Goal: Transaction & Acquisition: Book appointment/travel/reservation

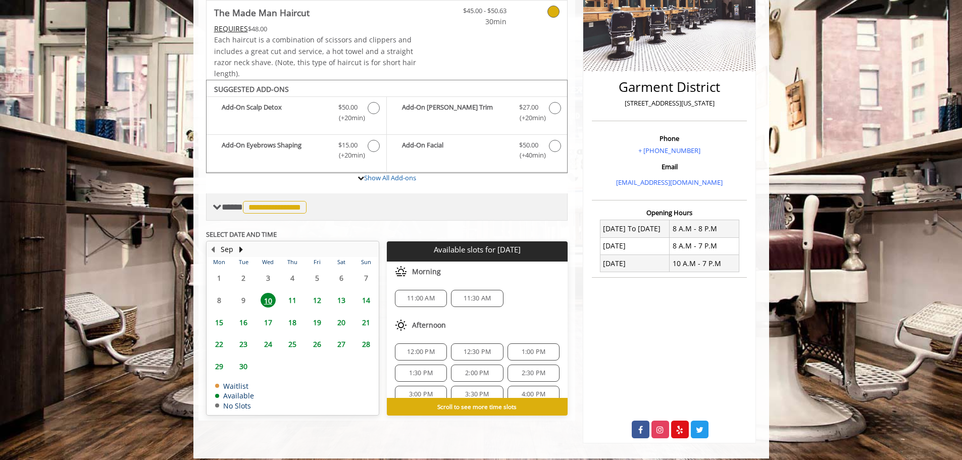
scroll to position [197, 0]
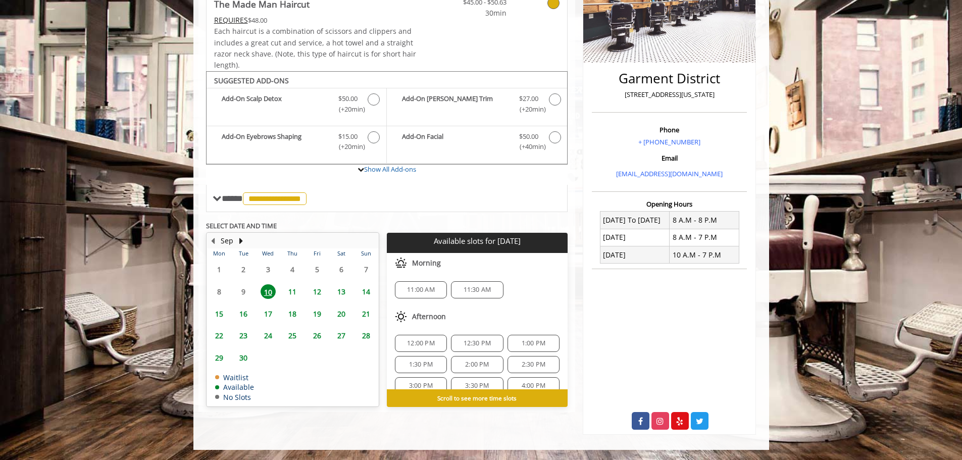
click at [268, 307] on span "17" at bounding box center [268, 313] width 15 height 15
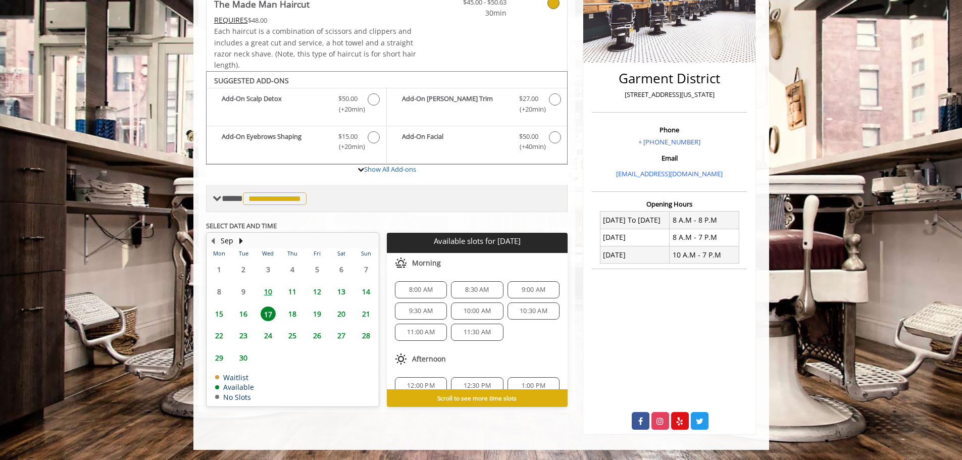
click at [276, 205] on span "**********" at bounding box center [275, 198] width 64 height 13
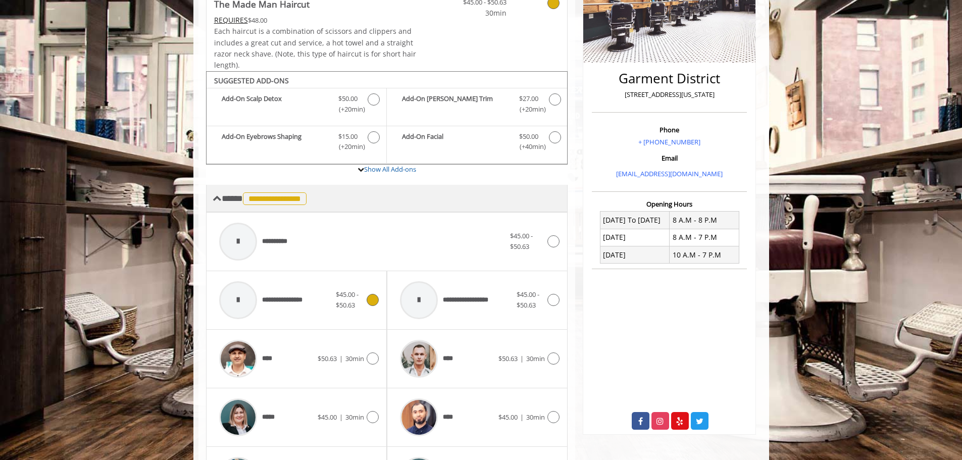
click at [223, 198] on span "**********" at bounding box center [265, 198] width 87 height 9
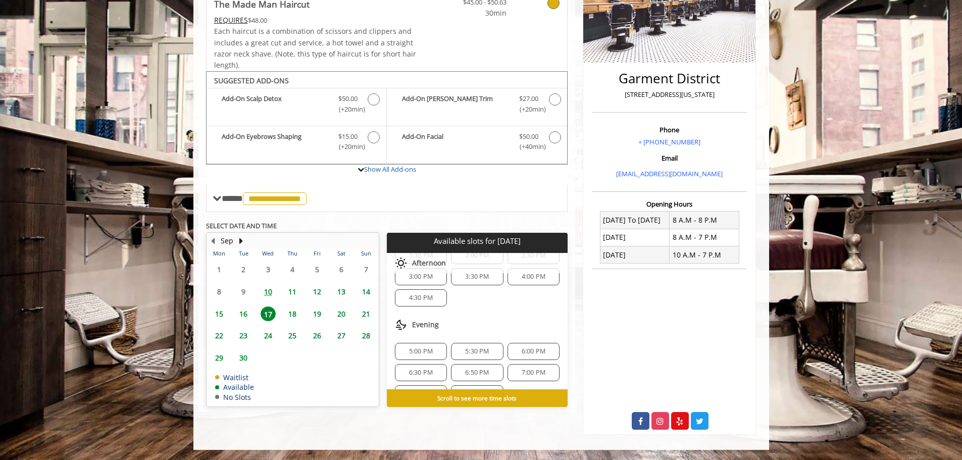
scroll to position [173, 0]
click at [421, 353] on span "6:30 PM" at bounding box center [421, 351] width 24 height 8
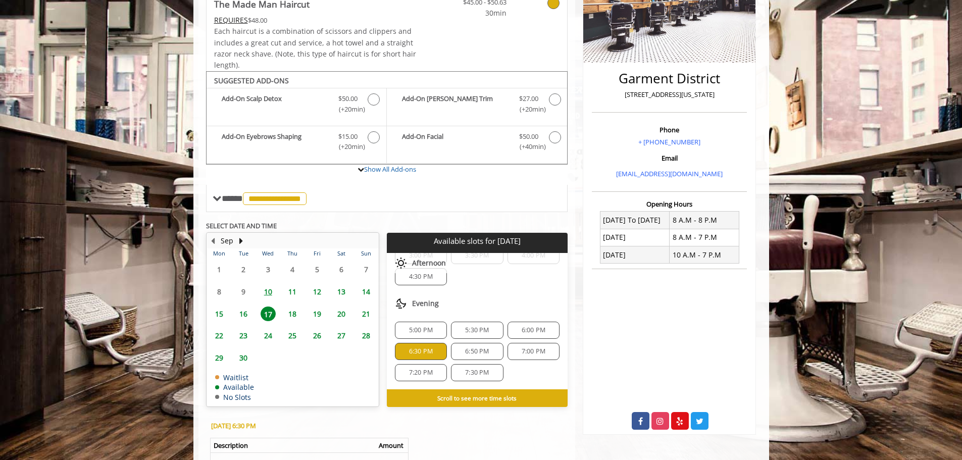
scroll to position [357, 0]
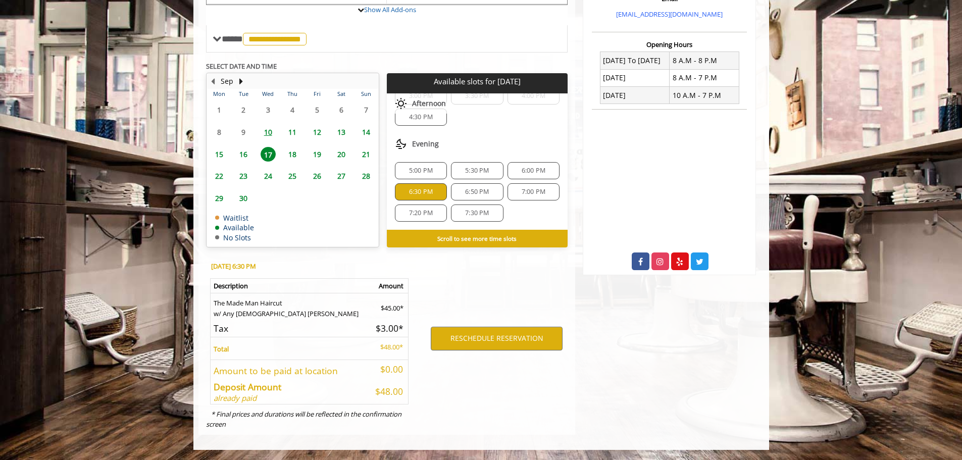
click at [293, 151] on span "18" at bounding box center [292, 154] width 15 height 15
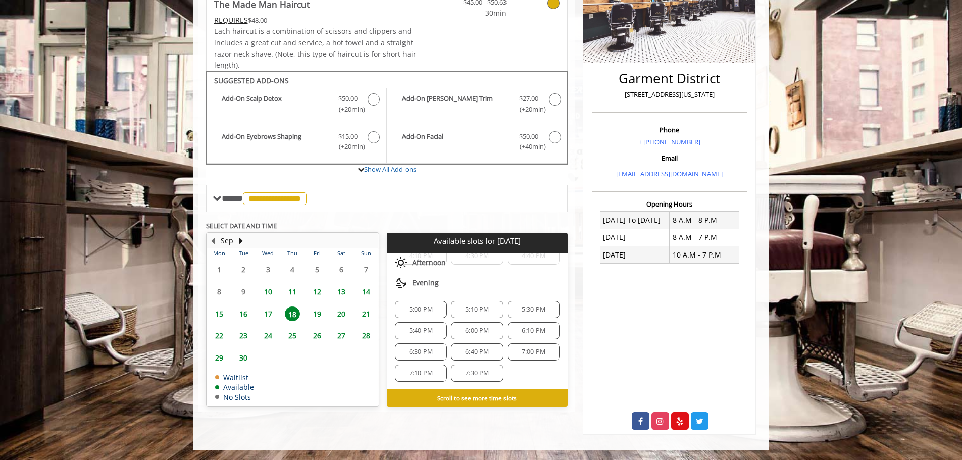
scroll to position [215, 0]
click at [437, 355] on span "6:30 PM" at bounding box center [420, 351] width 43 height 8
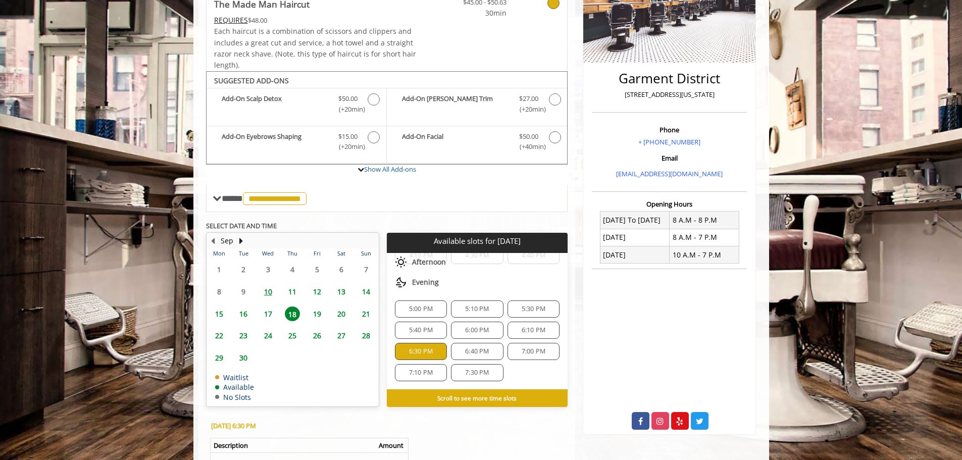
scroll to position [357, 0]
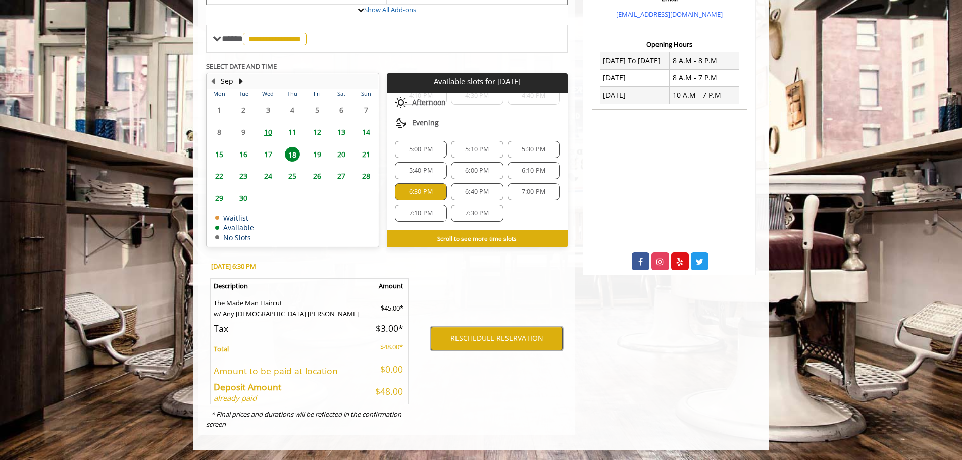
click at [451, 333] on button "RESCHEDULE RESERVATION" at bounding box center [497, 338] width 132 height 23
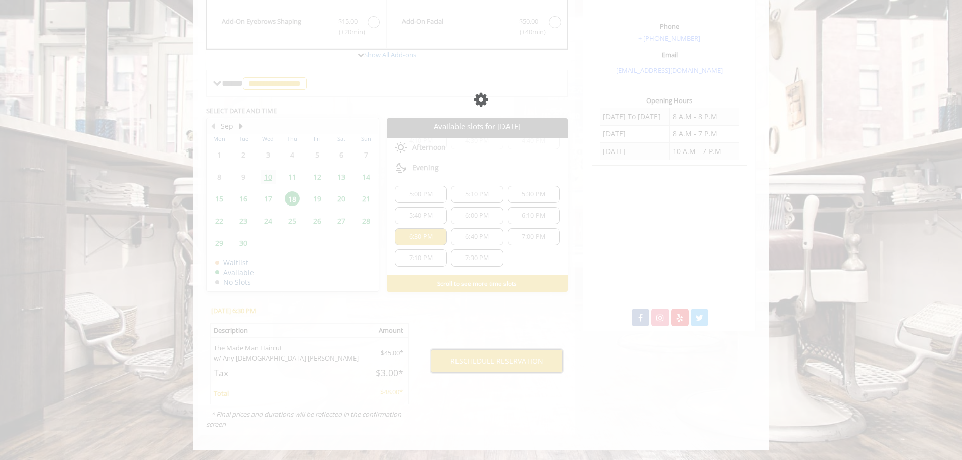
scroll to position [326, 0]
